Goal: Transaction & Acquisition: Book appointment/travel/reservation

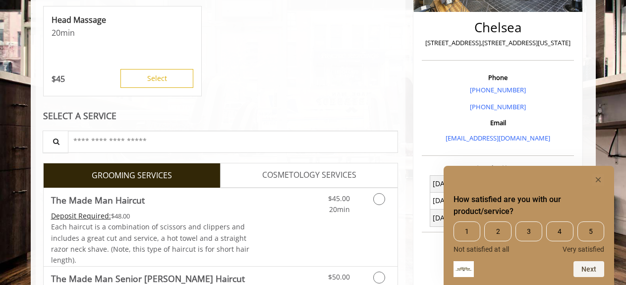
scroll to position [352, 0]
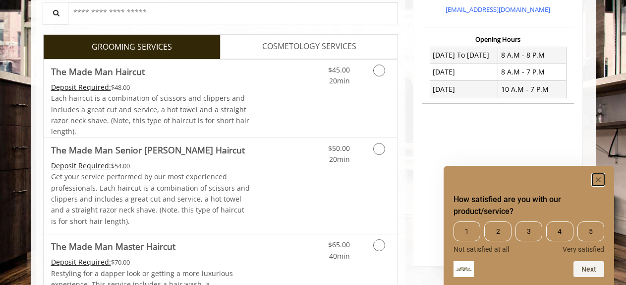
click at [597, 177] on rect "Hide survey" at bounding box center [599, 180] width 12 height 12
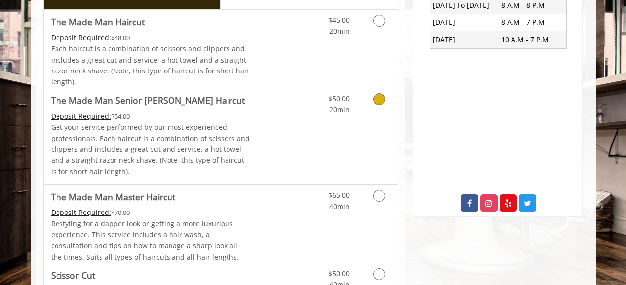
click at [274, 94] on link "Discounted Price" at bounding box center [279, 136] width 59 height 96
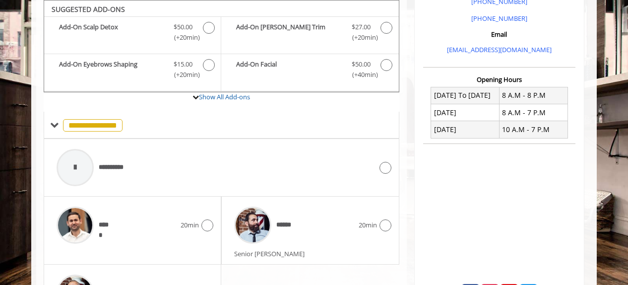
scroll to position [163, 0]
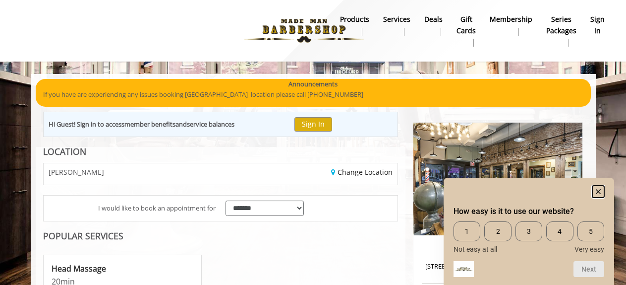
click at [598, 189] on icon "Hide survey" at bounding box center [598, 191] width 5 height 5
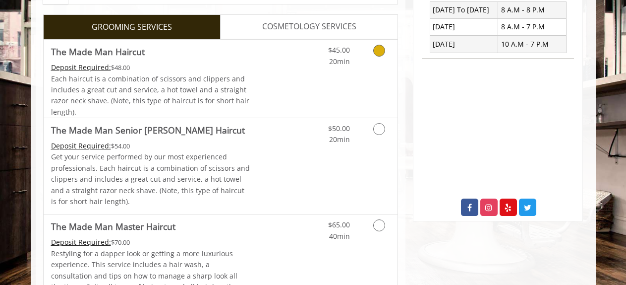
click at [212, 63] on div "Deposit Required: $48.00" at bounding box center [150, 67] width 199 height 11
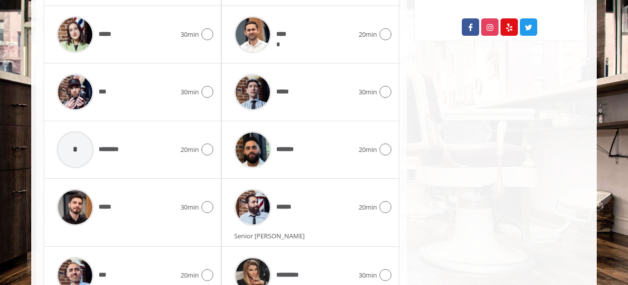
scroll to position [626, 0]
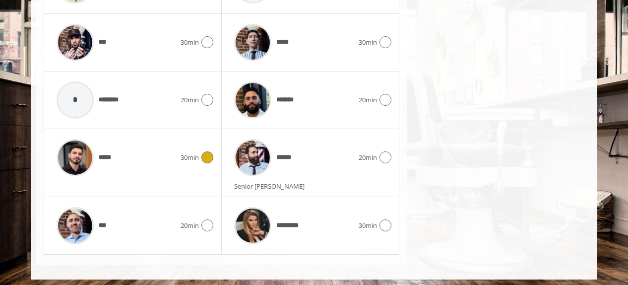
click at [140, 155] on div "*****" at bounding box center [116, 157] width 129 height 47
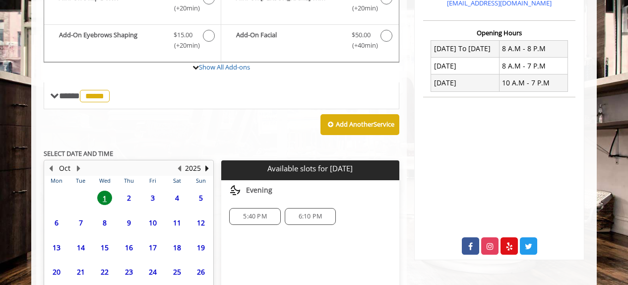
scroll to position [437, 0]
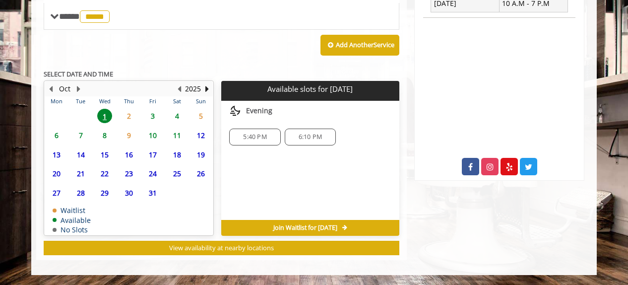
click at [154, 116] on span "3" at bounding box center [152, 116] width 15 height 14
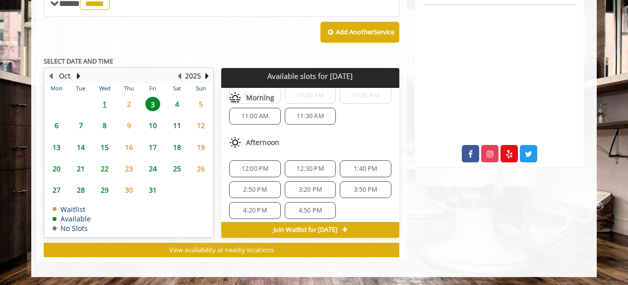
scroll to position [452, 0]
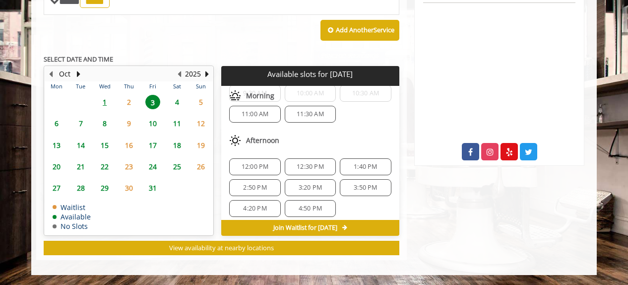
click at [265, 185] on span "2:50 PM" at bounding box center [254, 187] width 23 height 8
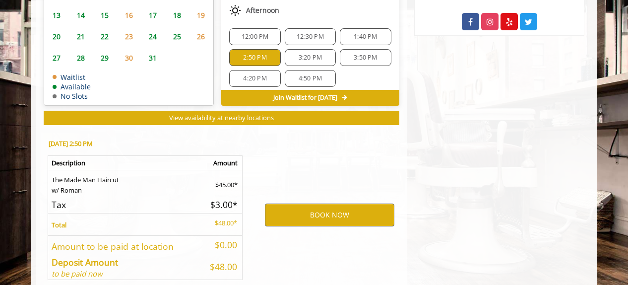
scroll to position [631, 0]
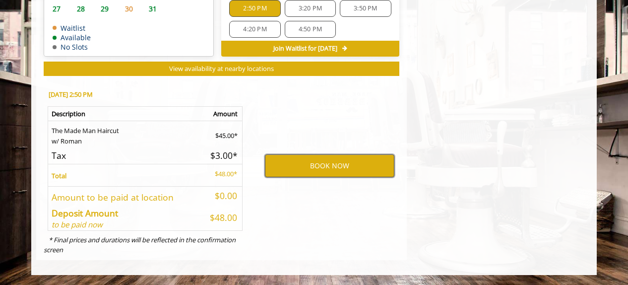
click at [330, 161] on button "BOOK NOW" at bounding box center [329, 165] width 129 height 23
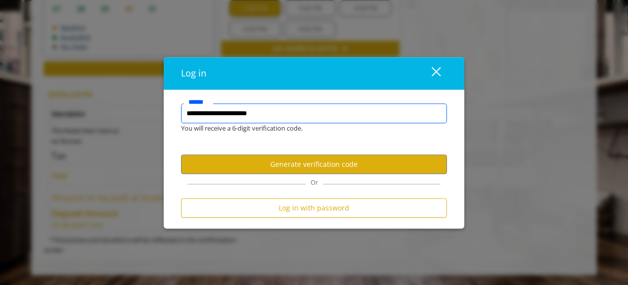
type input "**********"
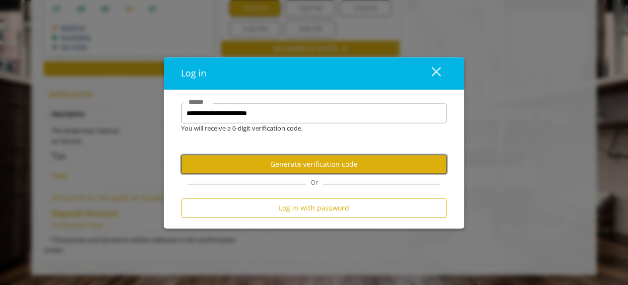
click at [324, 160] on button "Generate verification code" at bounding box center [314, 164] width 266 height 19
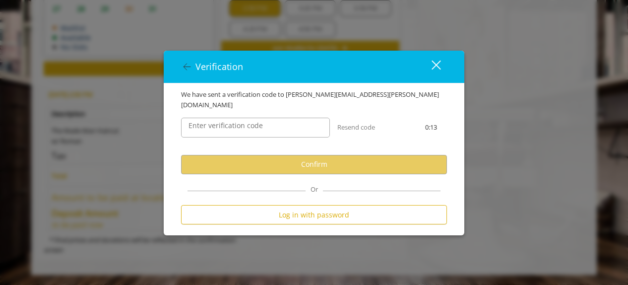
click at [278, 133] on div "Enter verification code" at bounding box center [256, 127] width 164 height 35
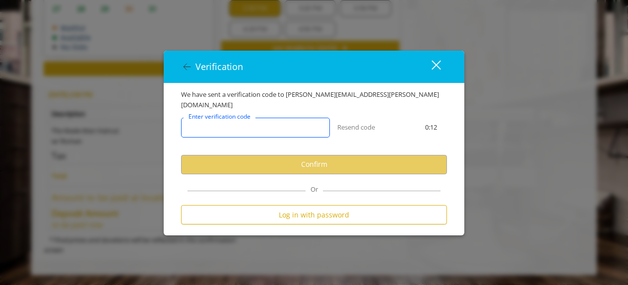
click at [284, 119] on input "Enter verification code" at bounding box center [255, 128] width 149 height 20
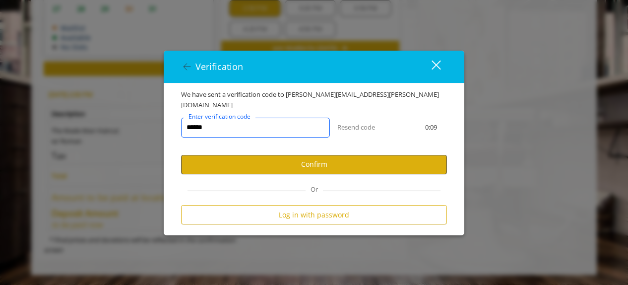
type input "******"
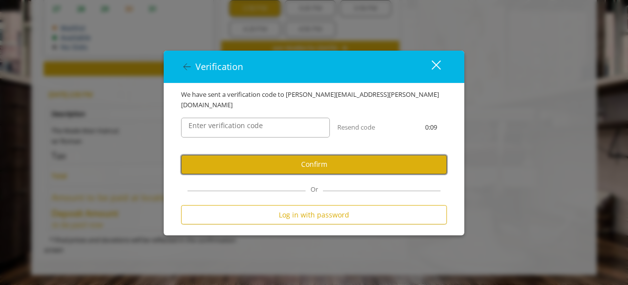
click at [309, 155] on button "Confirm" at bounding box center [314, 164] width 266 height 19
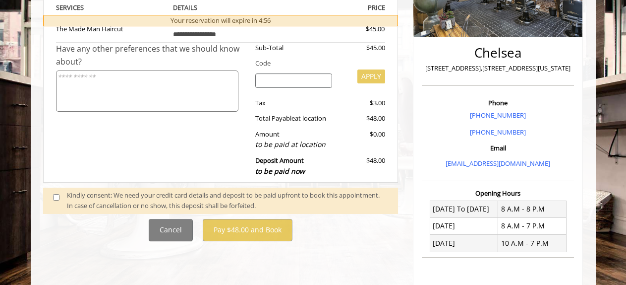
scroll to position [198, 0]
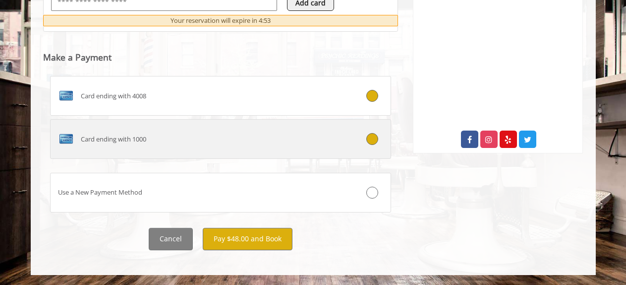
click at [254, 132] on div "Card ending with 1000" at bounding box center [193, 139] width 284 height 16
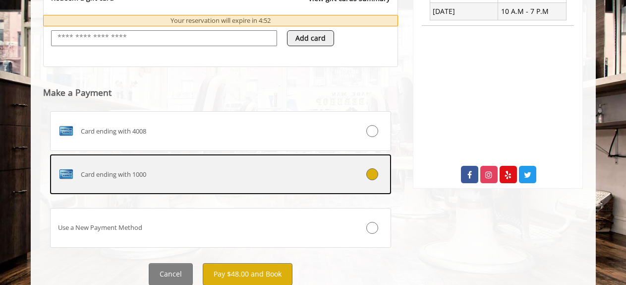
scroll to position [465, 0]
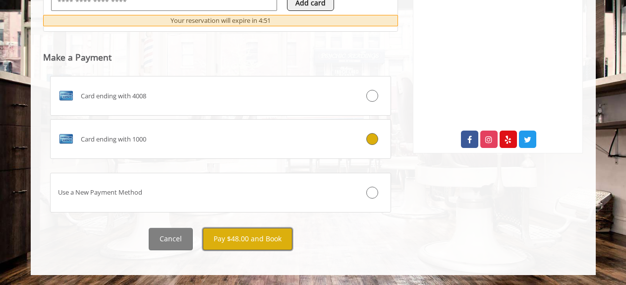
click at [274, 229] on button "Pay $48.00 and Book" at bounding box center [248, 239] width 90 height 22
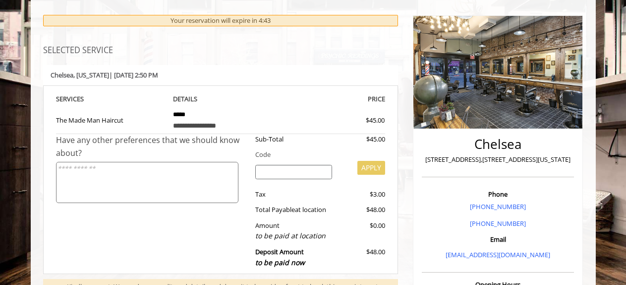
scroll to position [0, 0]
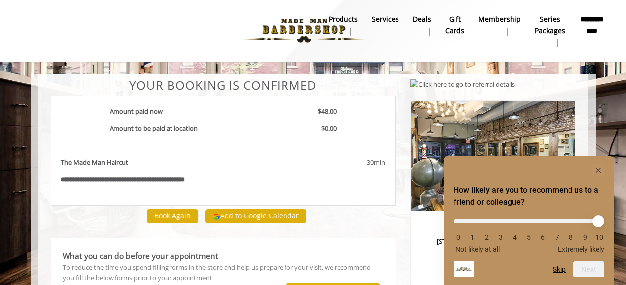
scroll to position [50, 0]
